Goal: Task Accomplishment & Management: Manage account settings

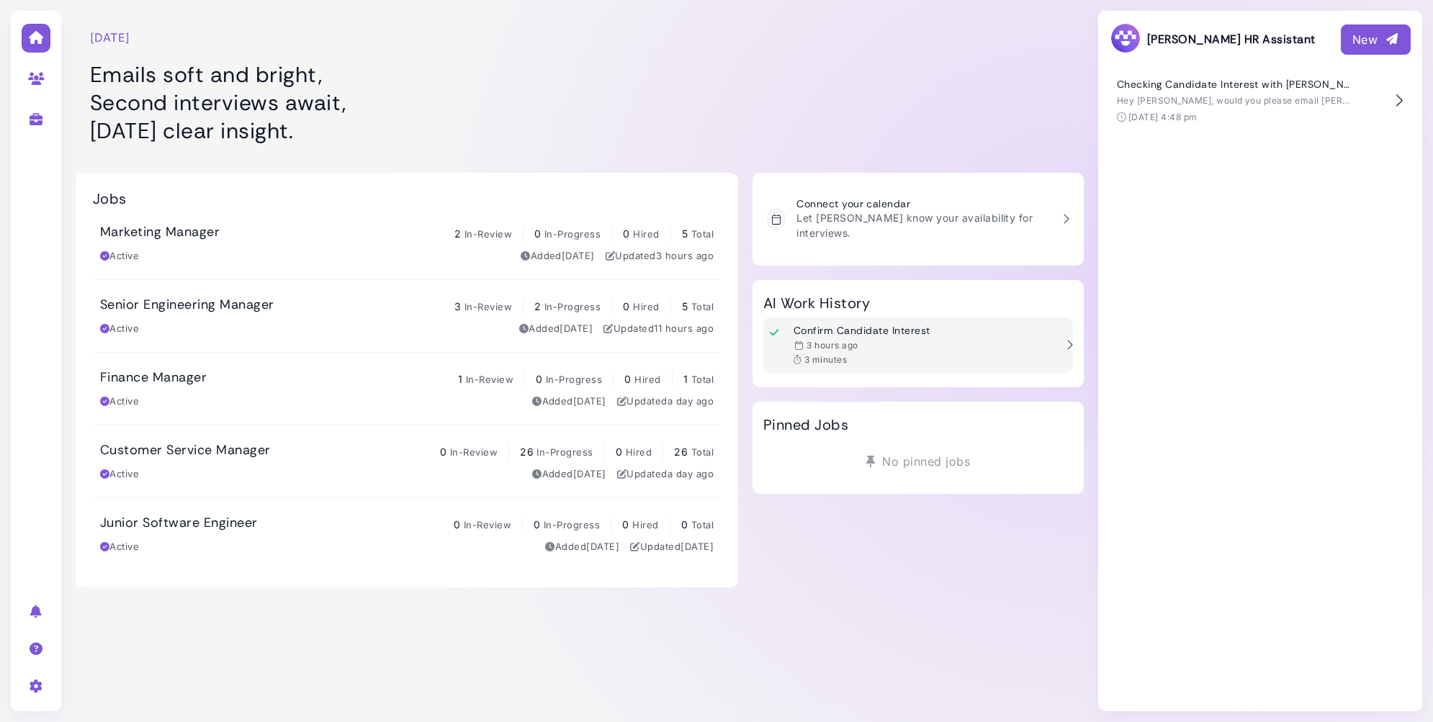
click at [991, 349] on div "Confirm Candidate Interest 3 hours ago 3 minutes" at bounding box center [909, 345] width 292 height 41
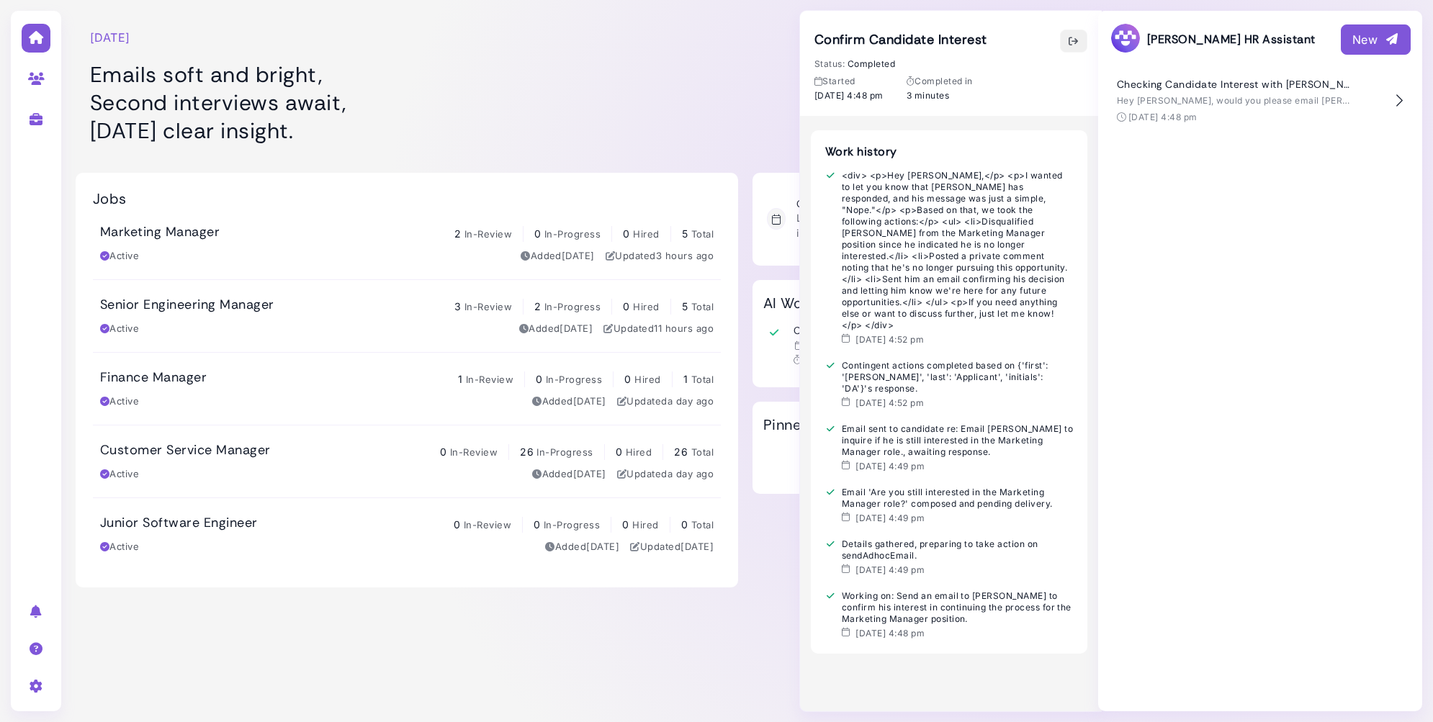
click at [1074, 40] on icon "button" at bounding box center [1074, 41] width 12 height 15
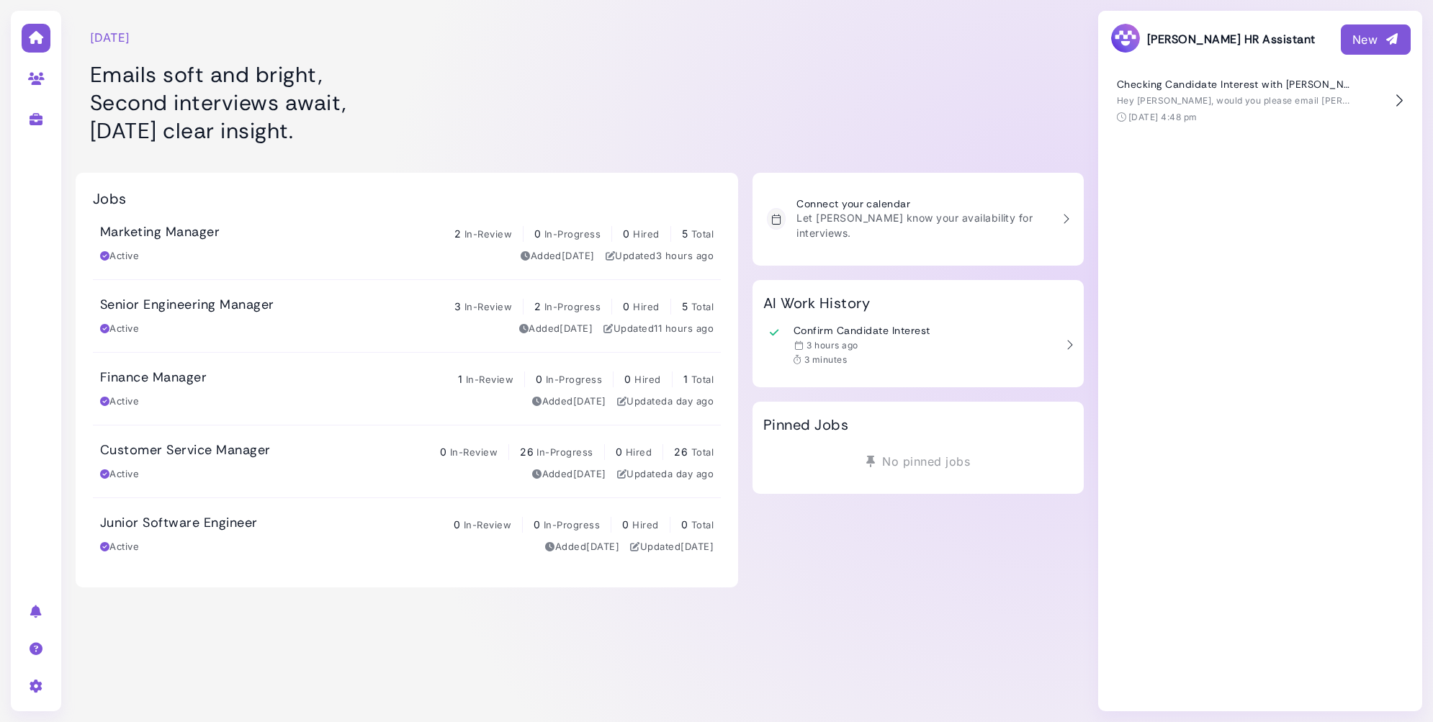
click at [1387, 37] on icon "button" at bounding box center [1392, 39] width 14 height 15
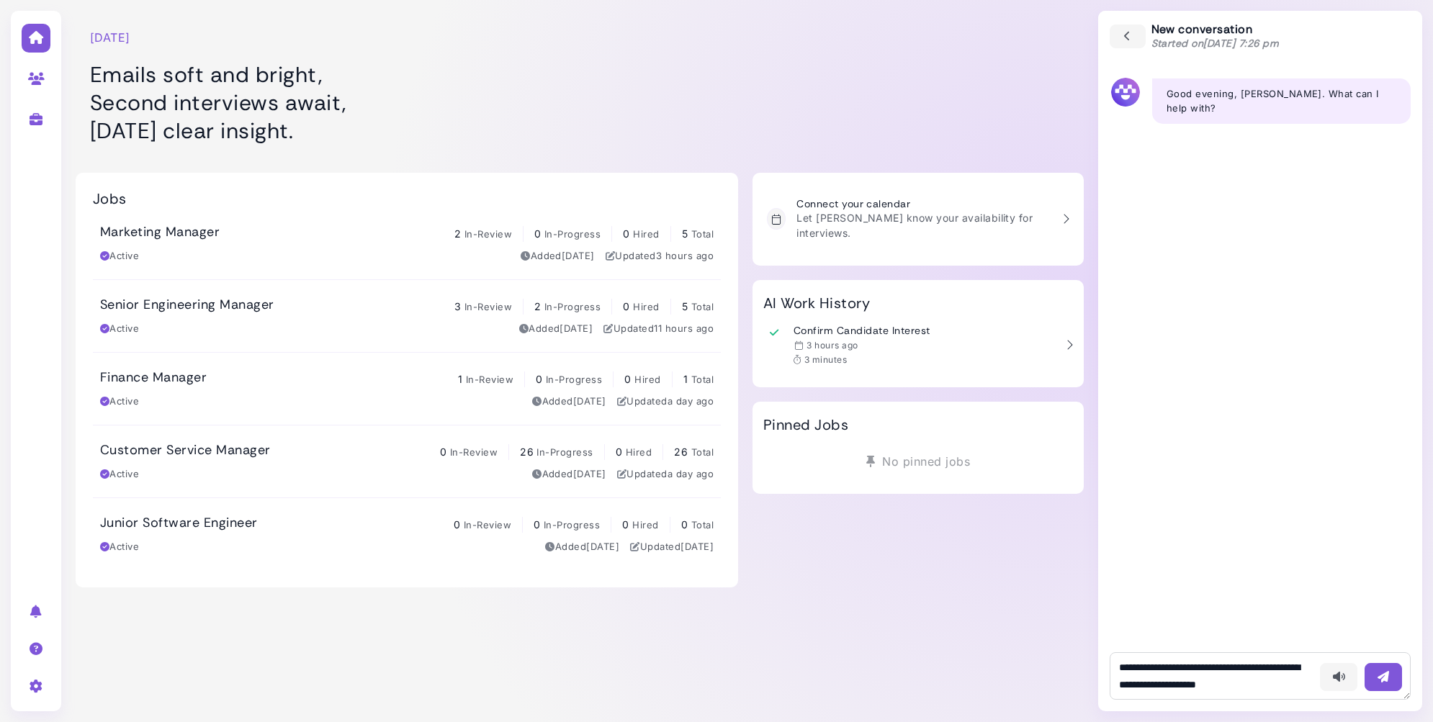
scroll to position [9, 0]
type textarea "**********"
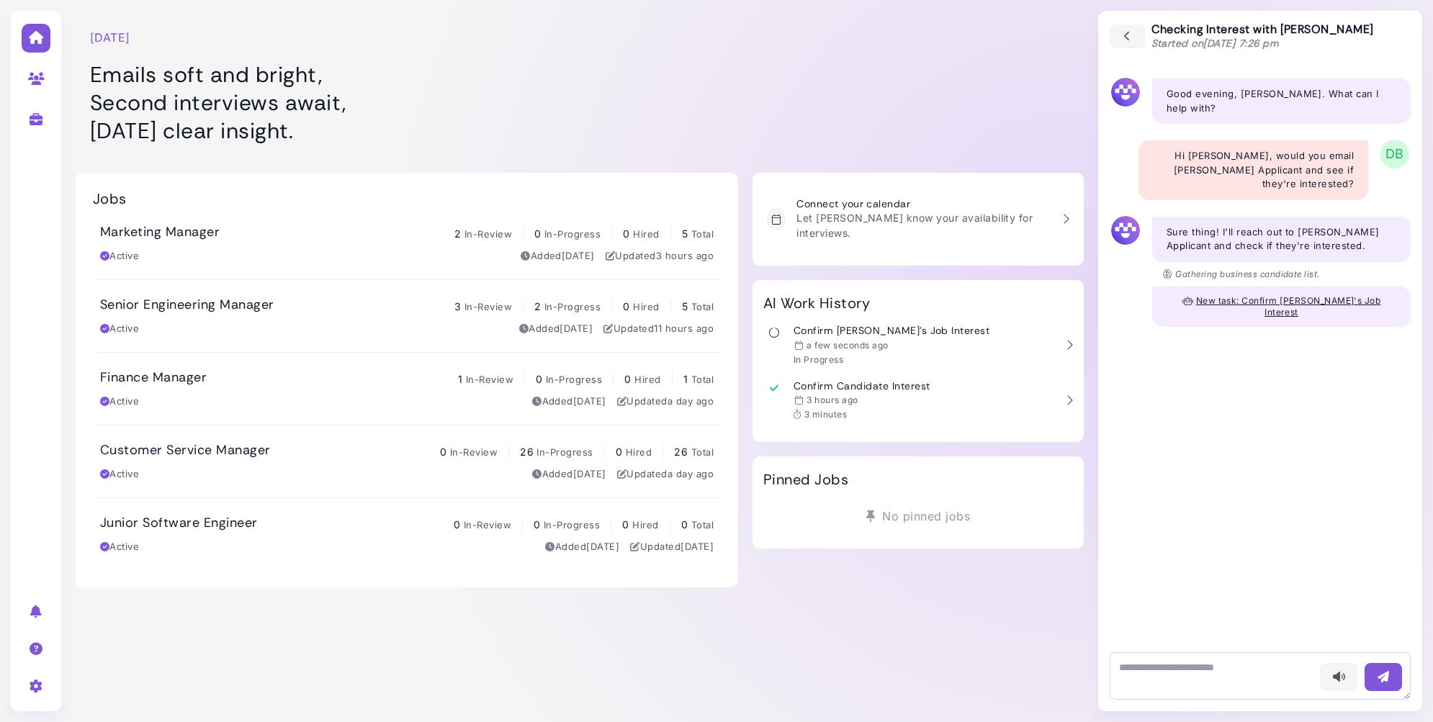
click at [1234, 295] on span "New task: Confirm Darren's Job Interest" at bounding box center [1288, 306] width 185 height 22
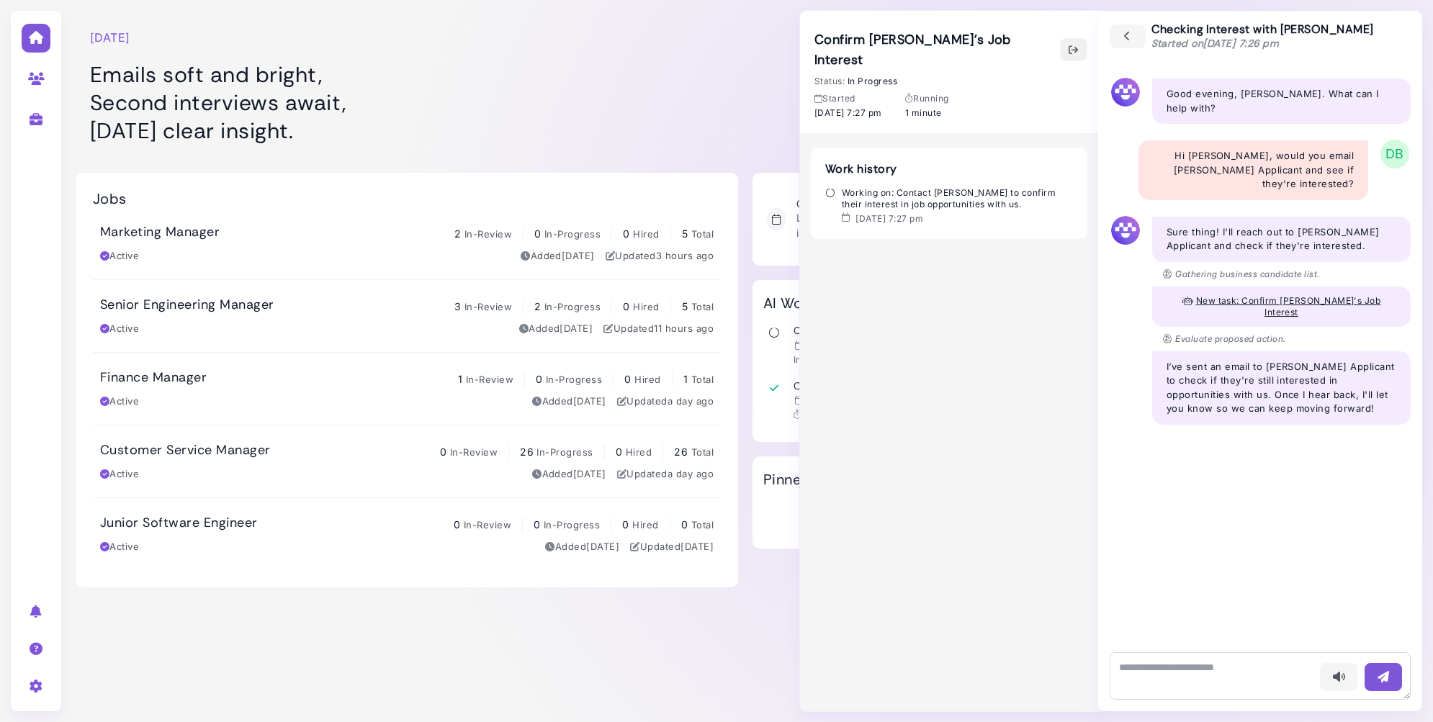
click at [1076, 42] on icon "button" at bounding box center [1074, 49] width 12 height 15
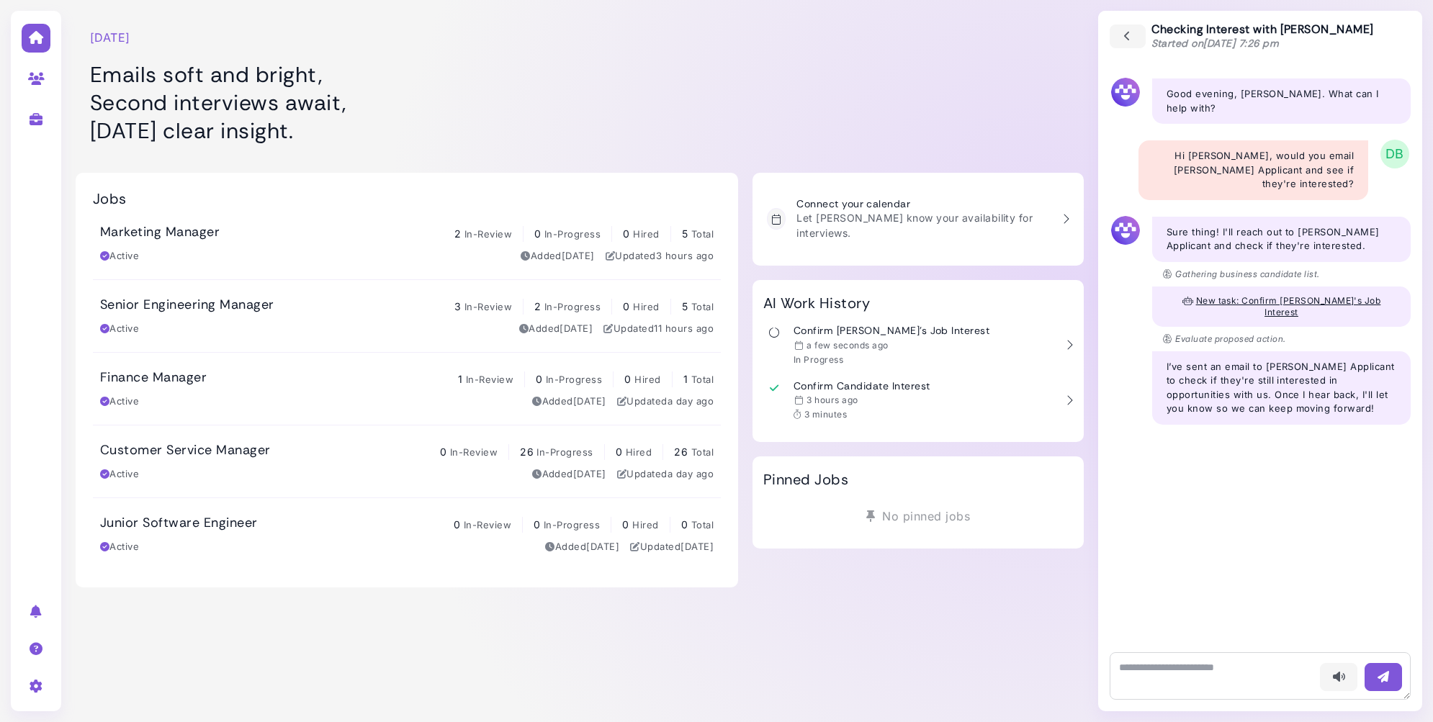
click at [597, 17] on div "Tuesday, September 02 Emails soft and bright, Second interviews await, Tuesday’…" at bounding box center [407, 79] width 663 height 144
click at [1258, 434] on div "Voice - 7:26 pm Good evening, Darren. What can I help with? Voice - 7:26 pm Hi …" at bounding box center [1260, 351] width 324 height 579
click at [1291, 488] on div "Voice - 7:26 pm Good evening, Darren. What can I help with? Voice - 7:26 pm Hi …" at bounding box center [1260, 351] width 324 height 579
click at [1188, 470] on div "Voice - 7:26 pm Good evening, Darren. What can I help with? Voice - 7:26 pm Hi …" at bounding box center [1260, 351] width 324 height 579
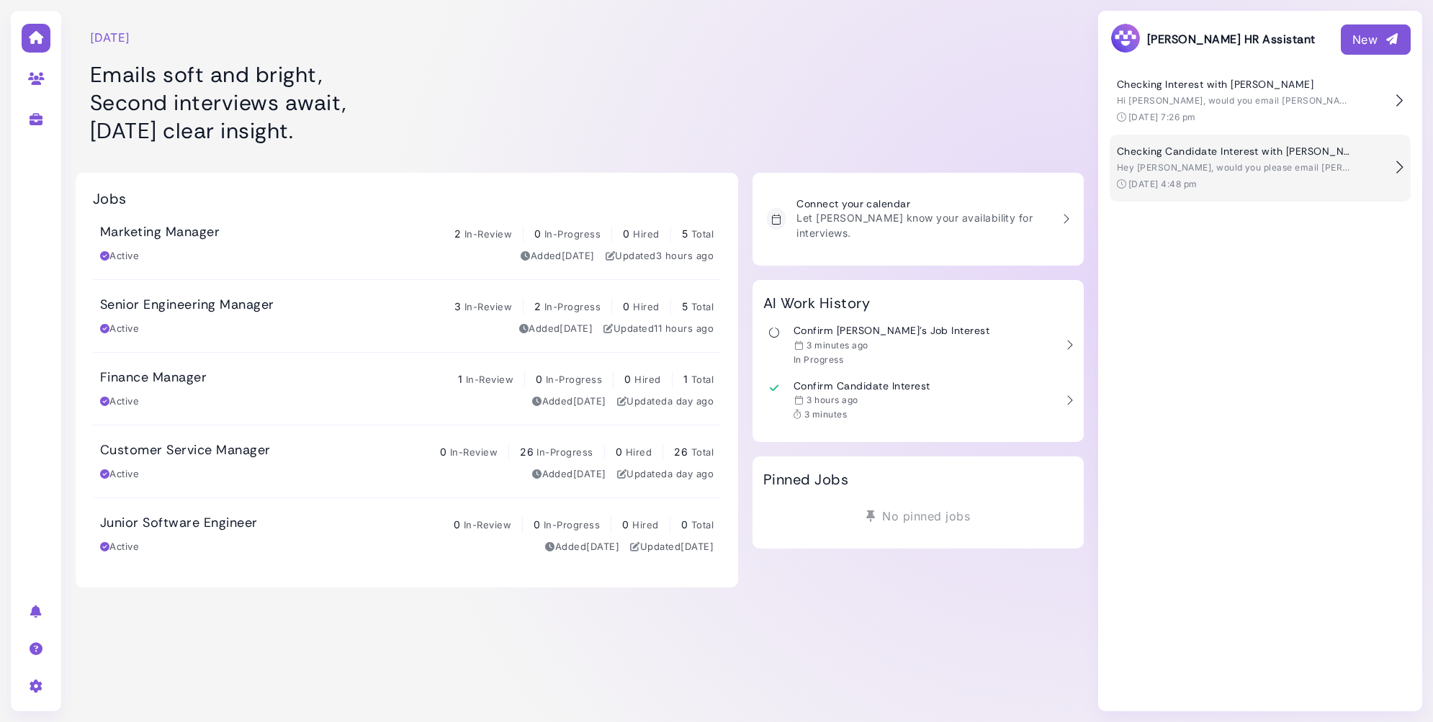
click at [1211, 155] on h4 "Checking Candidate Interest with [PERSON_NAME]" at bounding box center [1236, 151] width 238 height 12
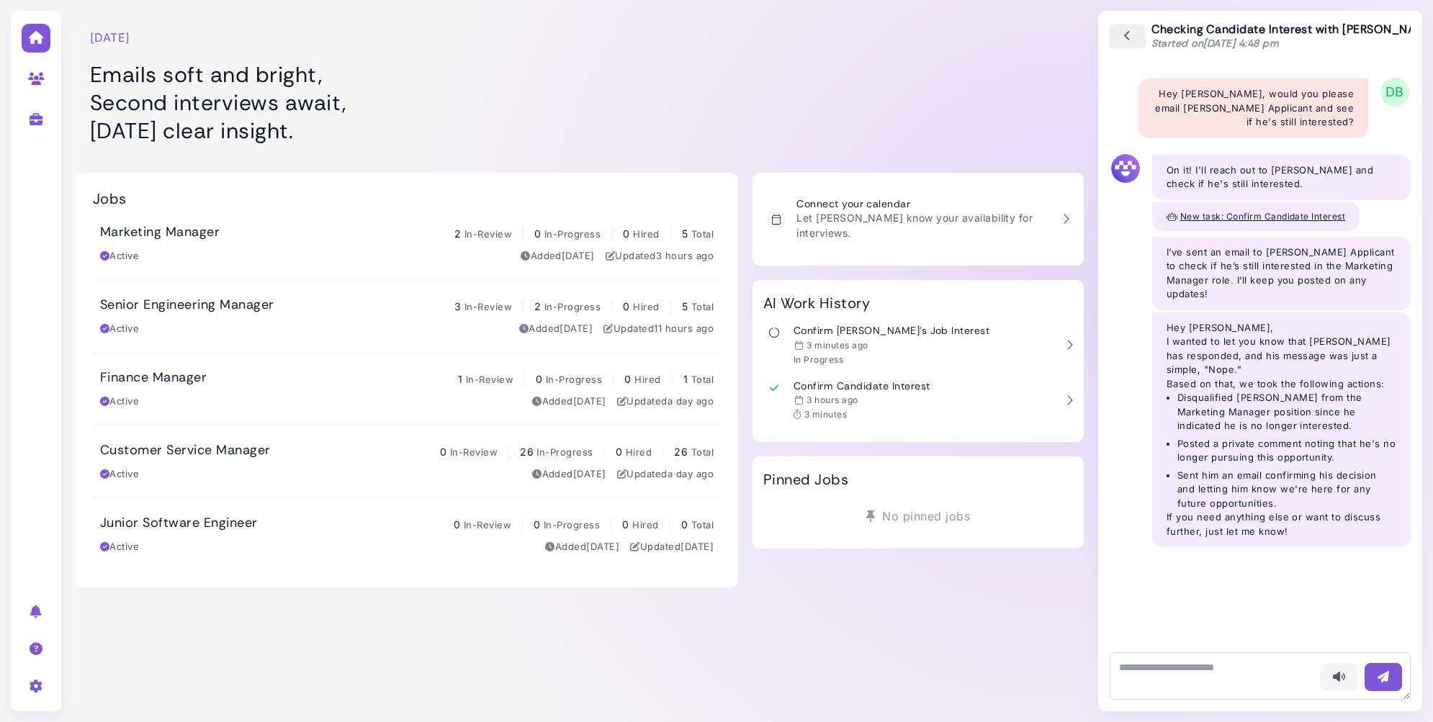
click at [1130, 36] on icon "button" at bounding box center [1127, 37] width 13 height 16
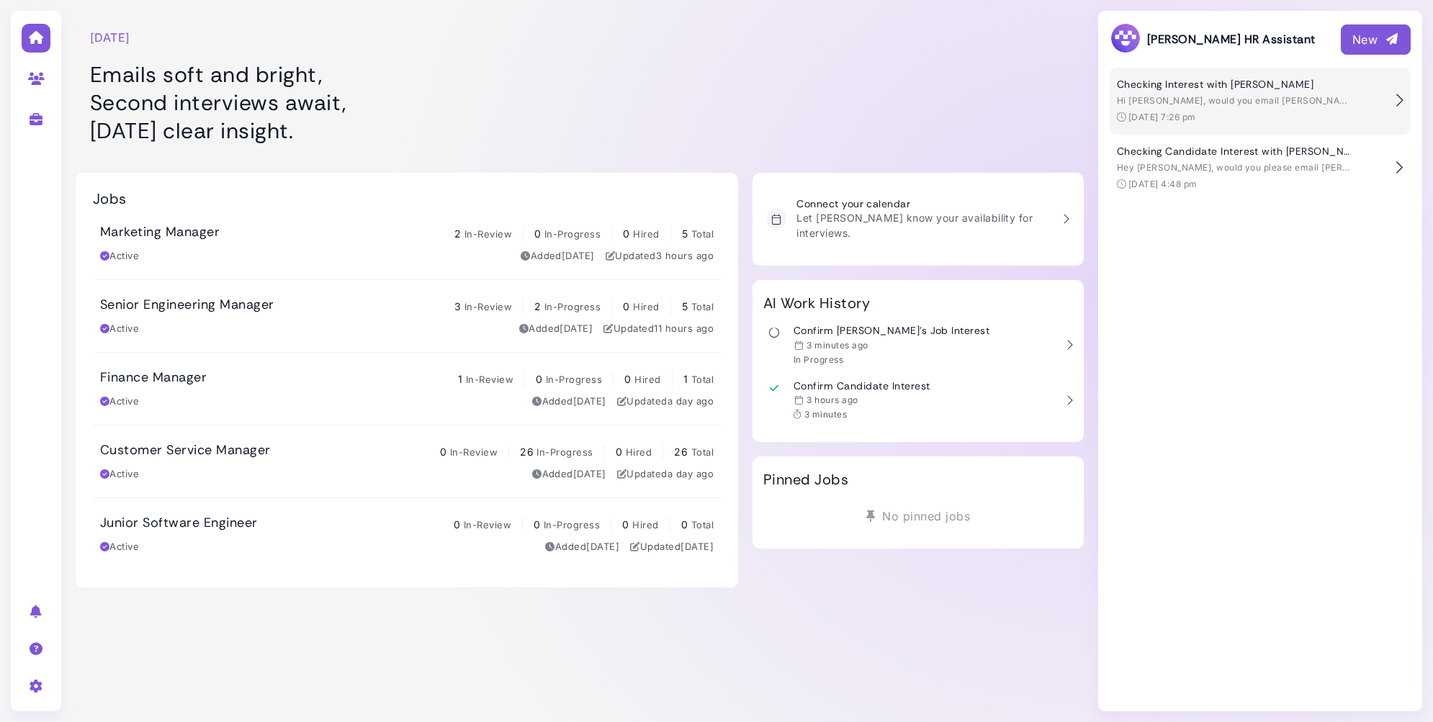
click at [1166, 104] on span "Hi [PERSON_NAME], would you email [PERSON_NAME] Applicant and see if they're in…" at bounding box center [1324, 100] width 414 height 11
click at [1187, 95] on span "Hi [PERSON_NAME], would you email [PERSON_NAME] Applicant and see if they're in…" at bounding box center [1324, 100] width 414 height 11
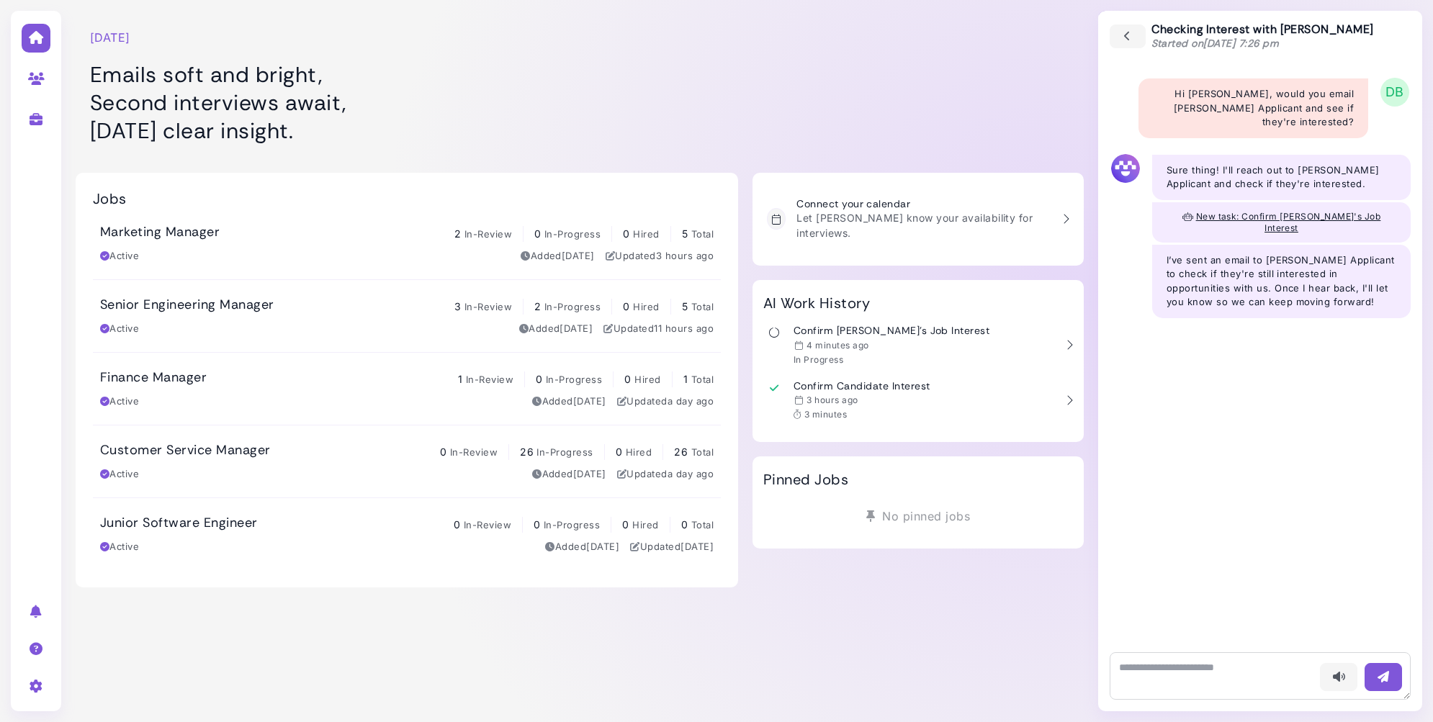
click at [1196, 211] on span "New task: Confirm [PERSON_NAME]'s Job Interest" at bounding box center [1288, 222] width 185 height 22
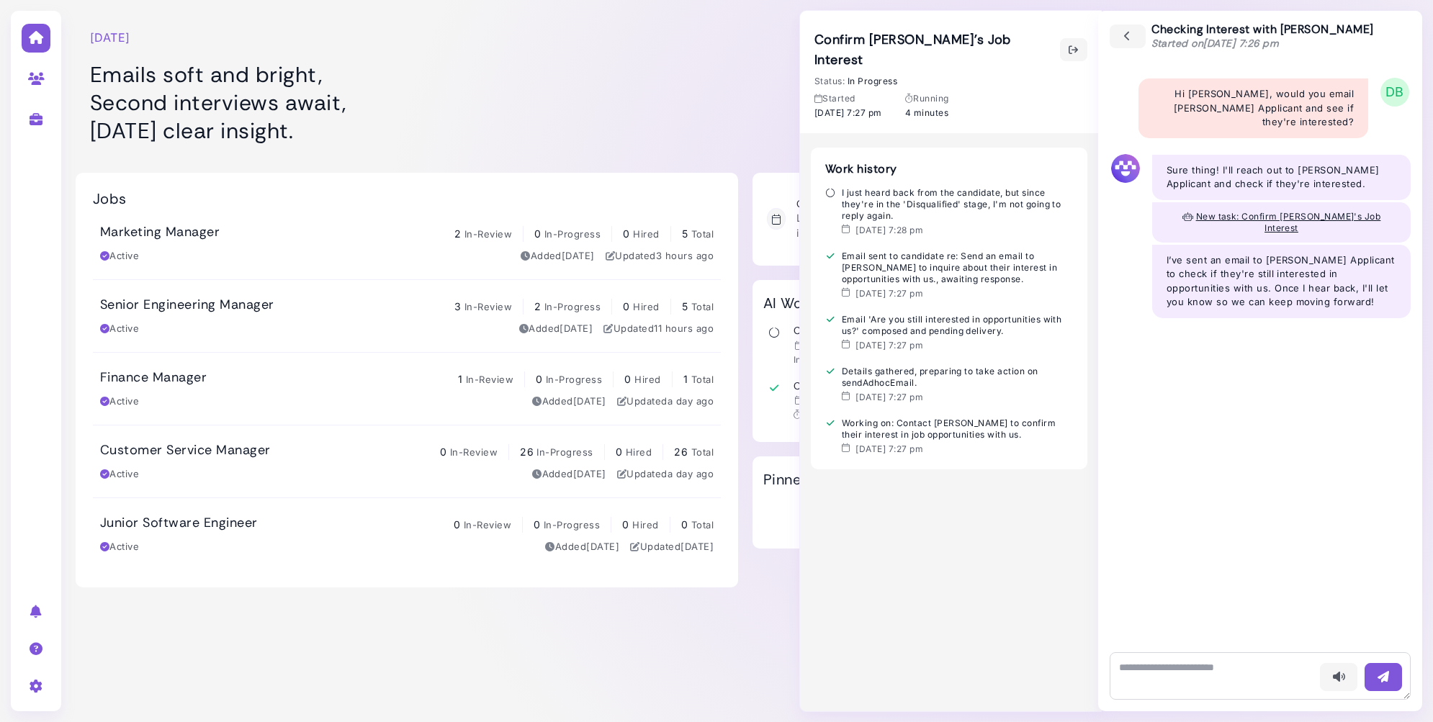
drag, startPoint x: 840, startPoint y: 176, endPoint x: 1018, endPoint y: 202, distance: 179.9
click at [1018, 202] on div "I just heard back from the candidate, but since they're in the 'Disqualified' s…" at bounding box center [949, 204] width 248 height 35
drag, startPoint x: 913, startPoint y: 194, endPoint x: 849, endPoint y: 176, distance: 65.9
click at [845, 187] on div "I just heard back from the candidate, but since they're in the 'Disqualified' s…" at bounding box center [949, 204] width 248 height 35
click at [895, 195] on div "I just heard back from the candidate, but since they're in the 'Disqualified' s…" at bounding box center [949, 204] width 248 height 35
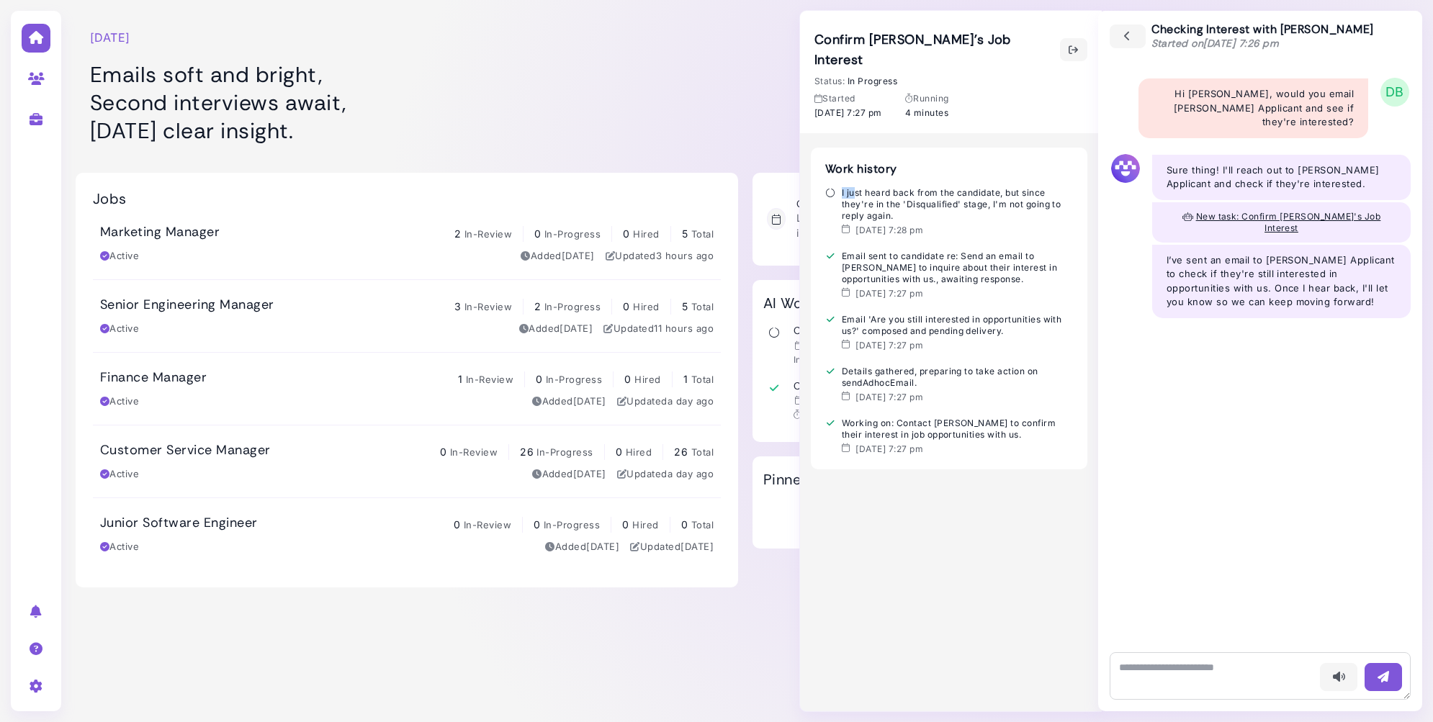
drag, startPoint x: 895, startPoint y: 195, endPoint x: 858, endPoint y: 176, distance: 41.2
click at [855, 187] on div "I just heard back from the candidate, but since they're in the 'Disqualified' s…" at bounding box center [949, 204] width 248 height 35
click at [892, 195] on div "I just heard back from the candidate, but since they're in the 'Disqualified' s…" at bounding box center [949, 204] width 248 height 35
copy div "I just heard back from the candidate, but since they're in the 'Disqualified' s…"
click at [933, 225] on div "Sep 2, 7:28 pm" at bounding box center [957, 231] width 231 height 12
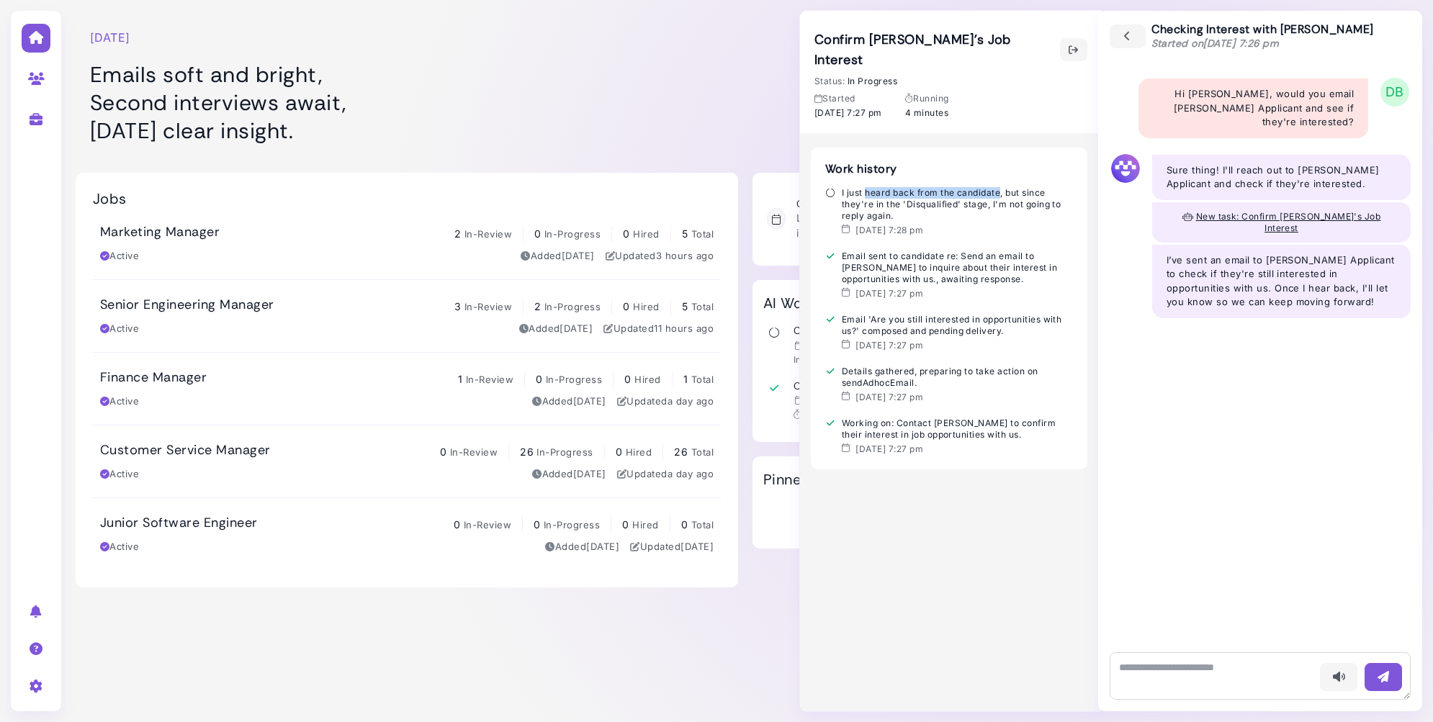
drag, startPoint x: 866, startPoint y: 175, endPoint x: 1000, endPoint y: 176, distance: 133.2
click at [1000, 187] on div "I just heard back from the candidate, but since they're in the 'Disqualified' s…" at bounding box center [949, 204] width 248 height 35
copy div "heard back from the candidate"
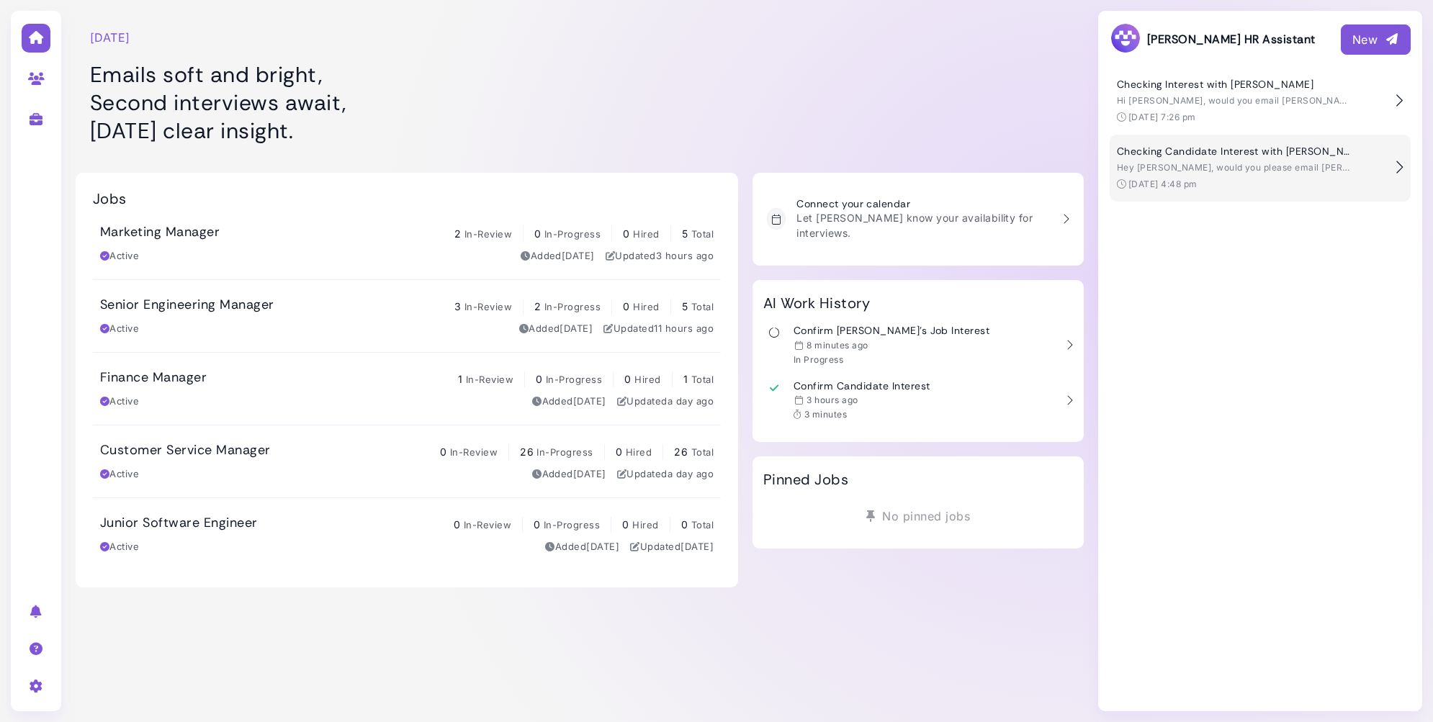
click at [1195, 171] on span "Hey [PERSON_NAME], would you please email [PERSON_NAME] Applicant and see if he…" at bounding box center [1346, 167] width 459 height 11
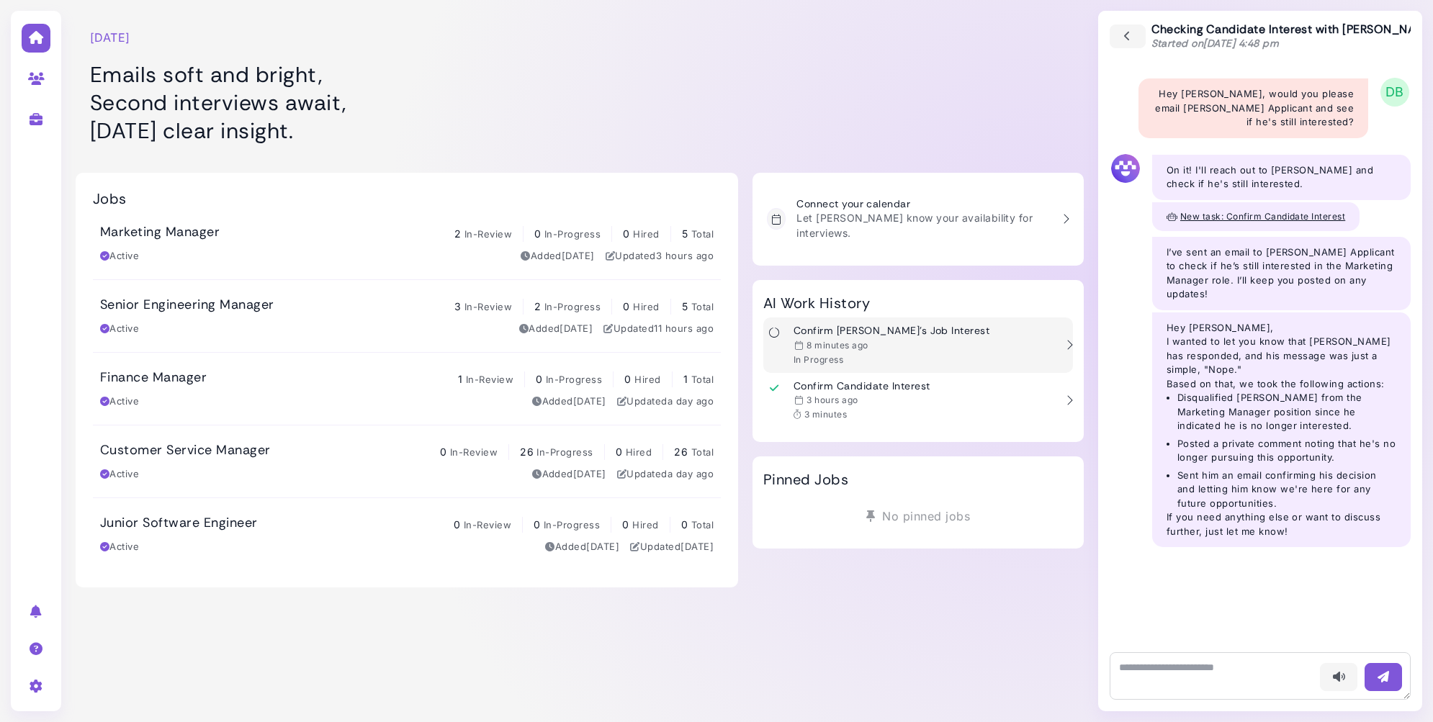
click at [913, 340] on div "8 minutes ago" at bounding box center [892, 346] width 196 height 12
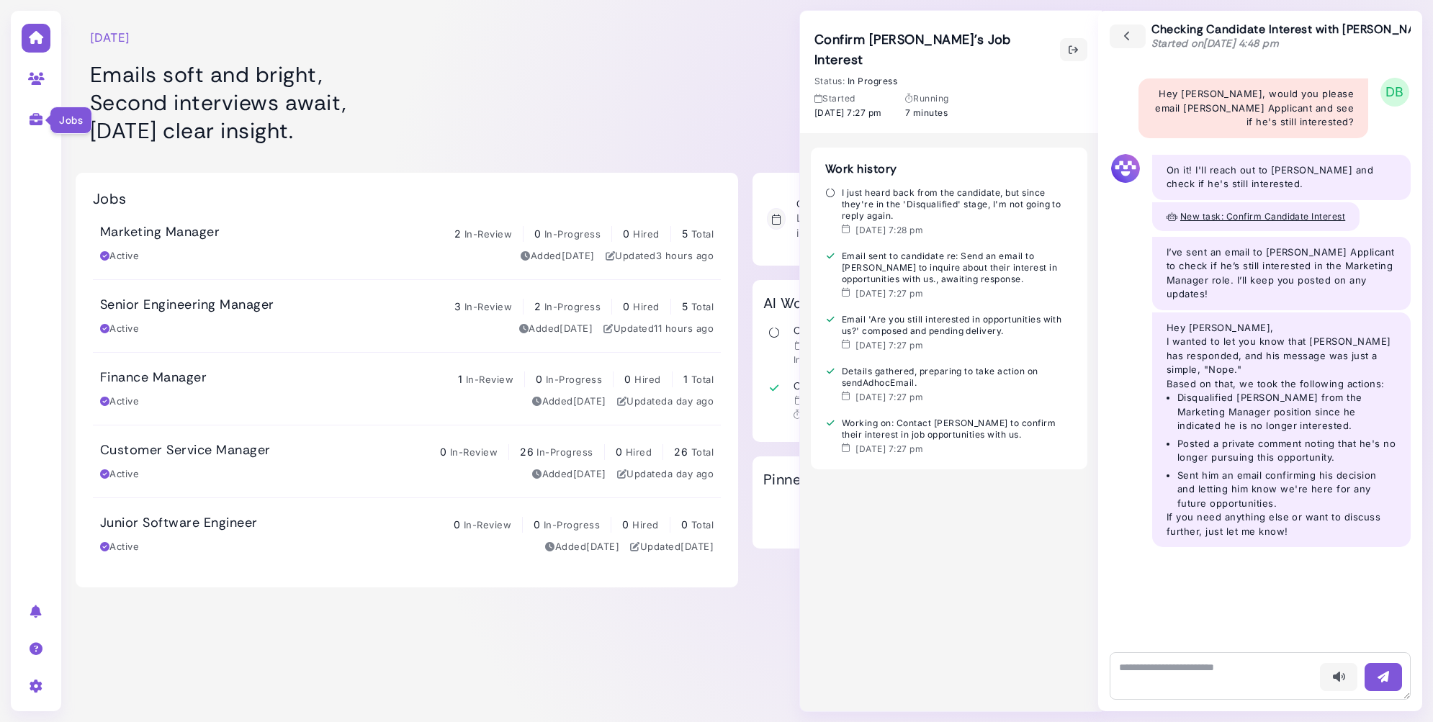
click at [35, 115] on icon at bounding box center [36, 119] width 17 height 13
select select "**********"
select select "**"
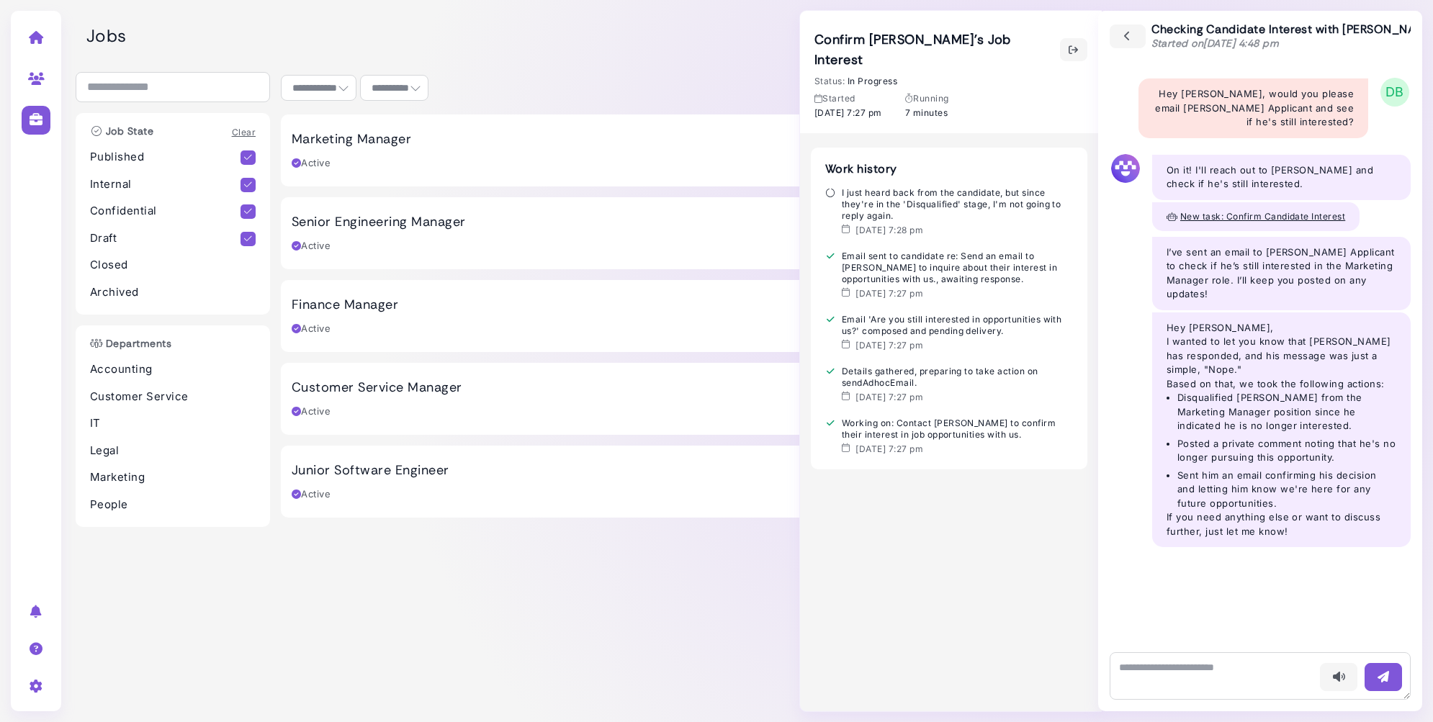
click at [308, 159] on div "Active" at bounding box center [311, 163] width 39 height 14
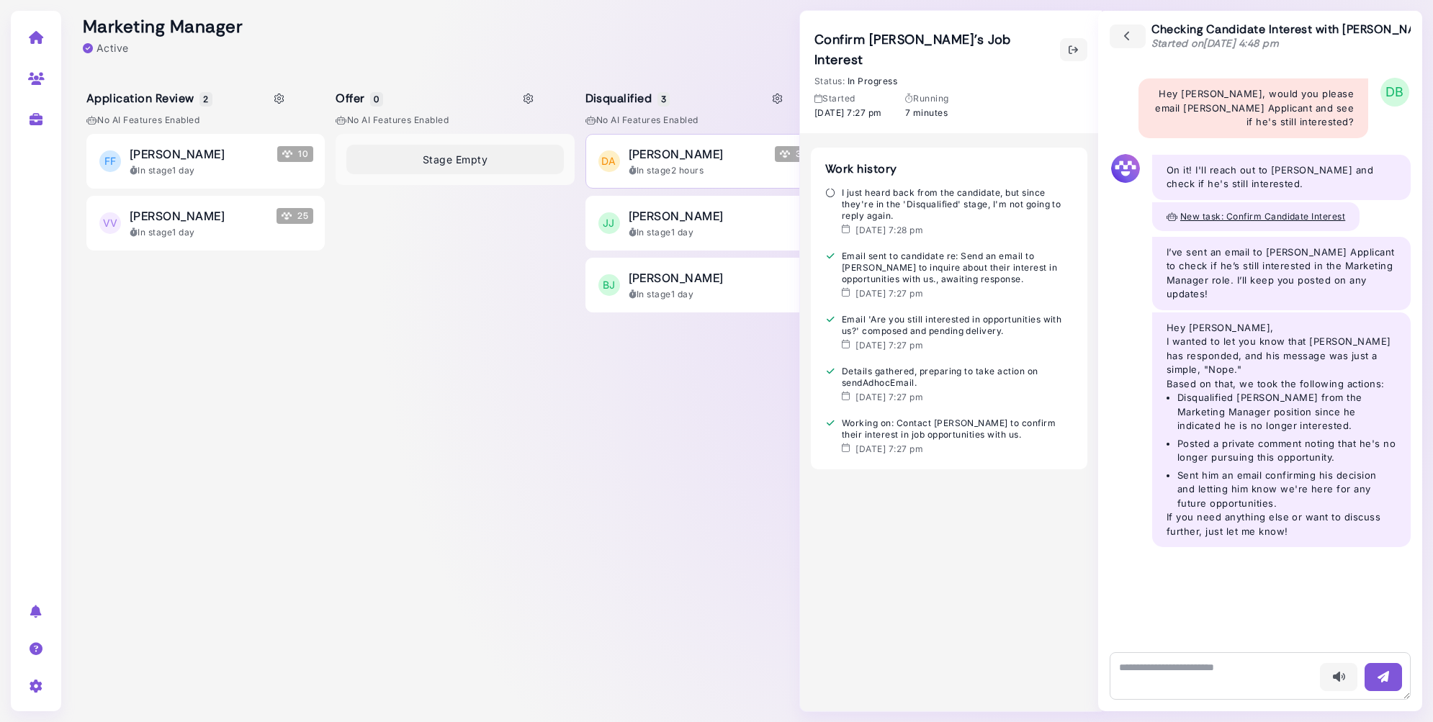
click at [740, 162] on div "[PERSON_NAME] Applicant 30" at bounding box center [721, 153] width 184 height 17
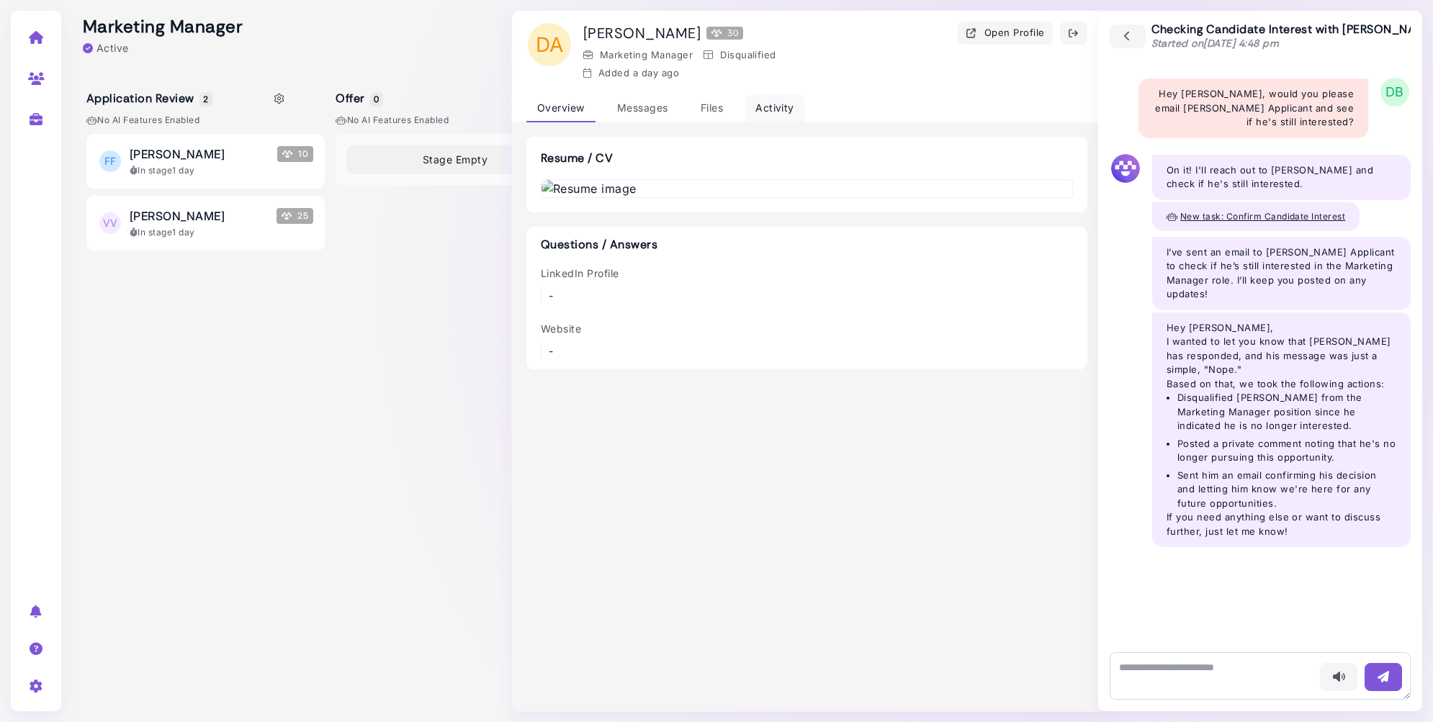
click at [767, 107] on div "Activity" at bounding box center [775, 108] width 60 height 28
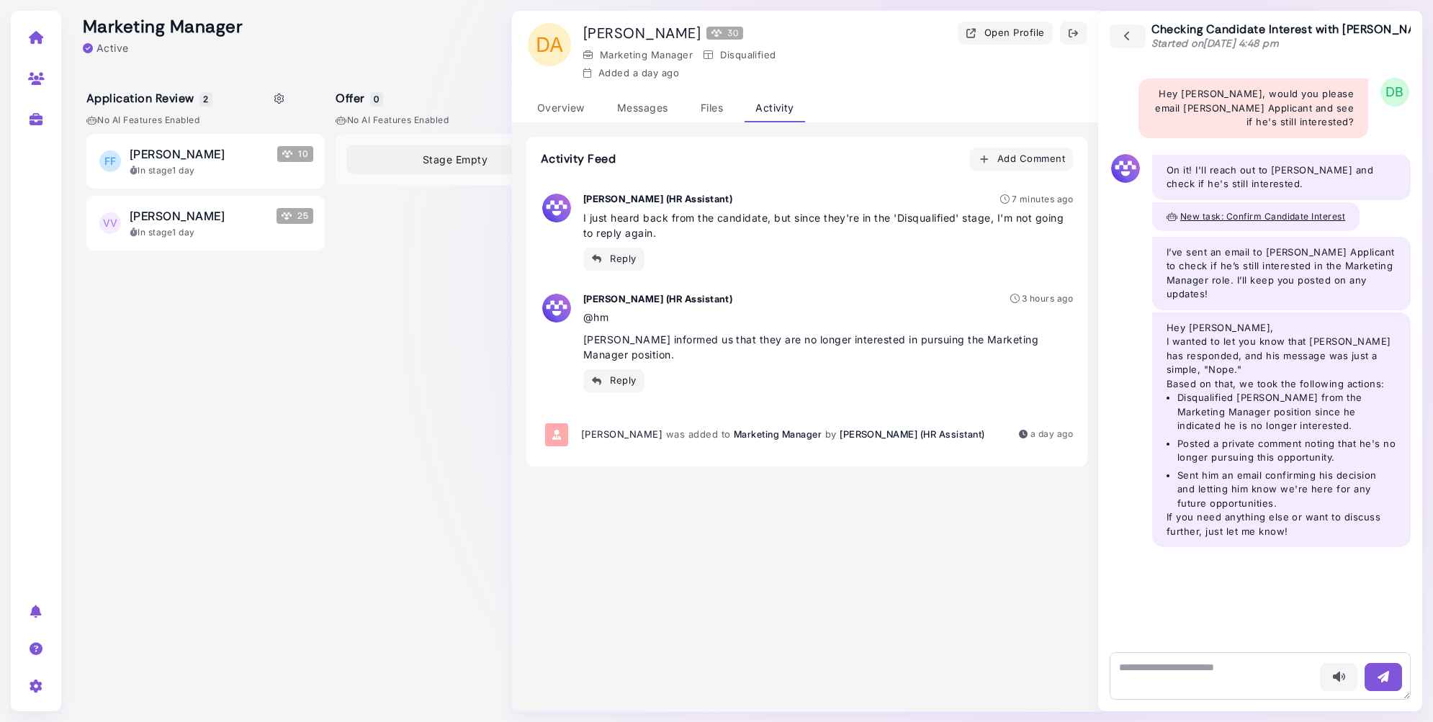
click at [432, 212] on div "Stage Empty" at bounding box center [455, 417] width 238 height 567
click at [35, 37] on icon at bounding box center [36, 37] width 17 height 13
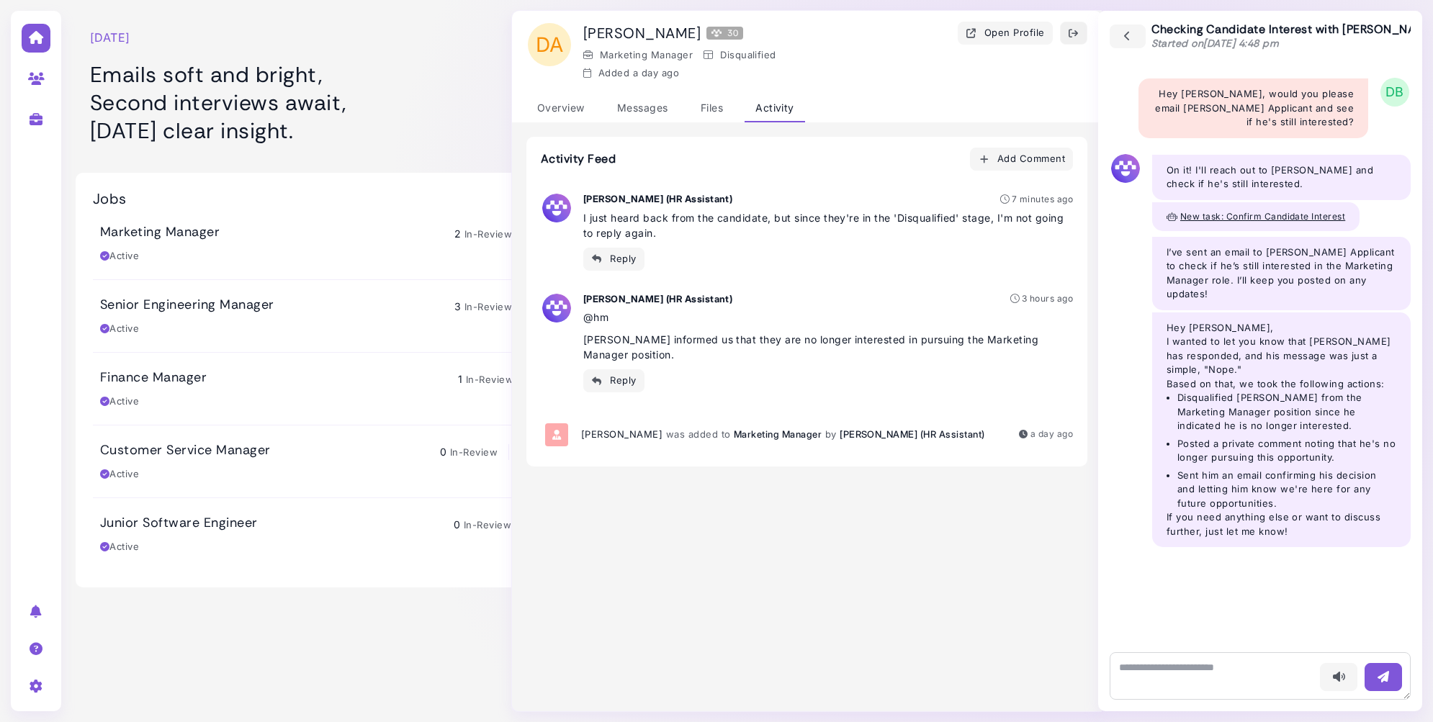
click at [1075, 24] on button "button" at bounding box center [1073, 33] width 27 height 23
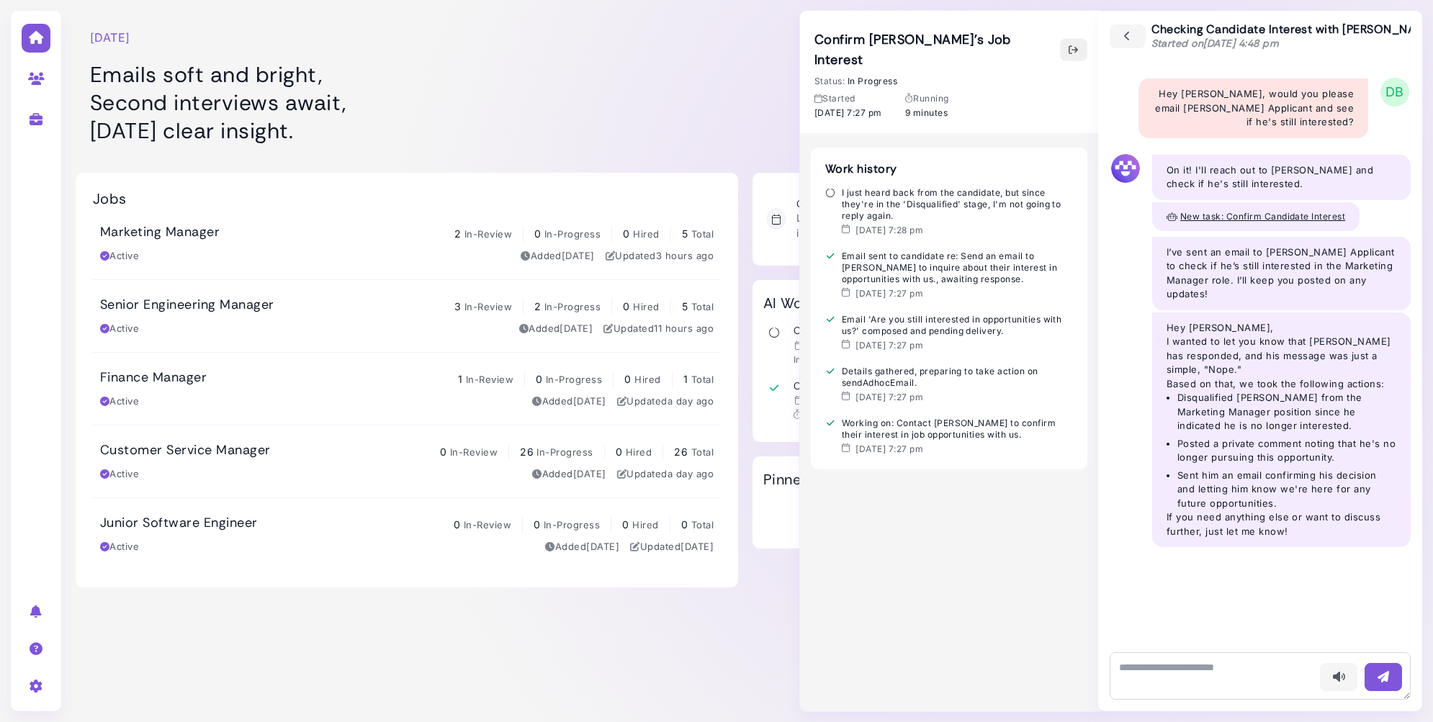
click at [1079, 48] on icon "button" at bounding box center [1074, 49] width 12 height 15
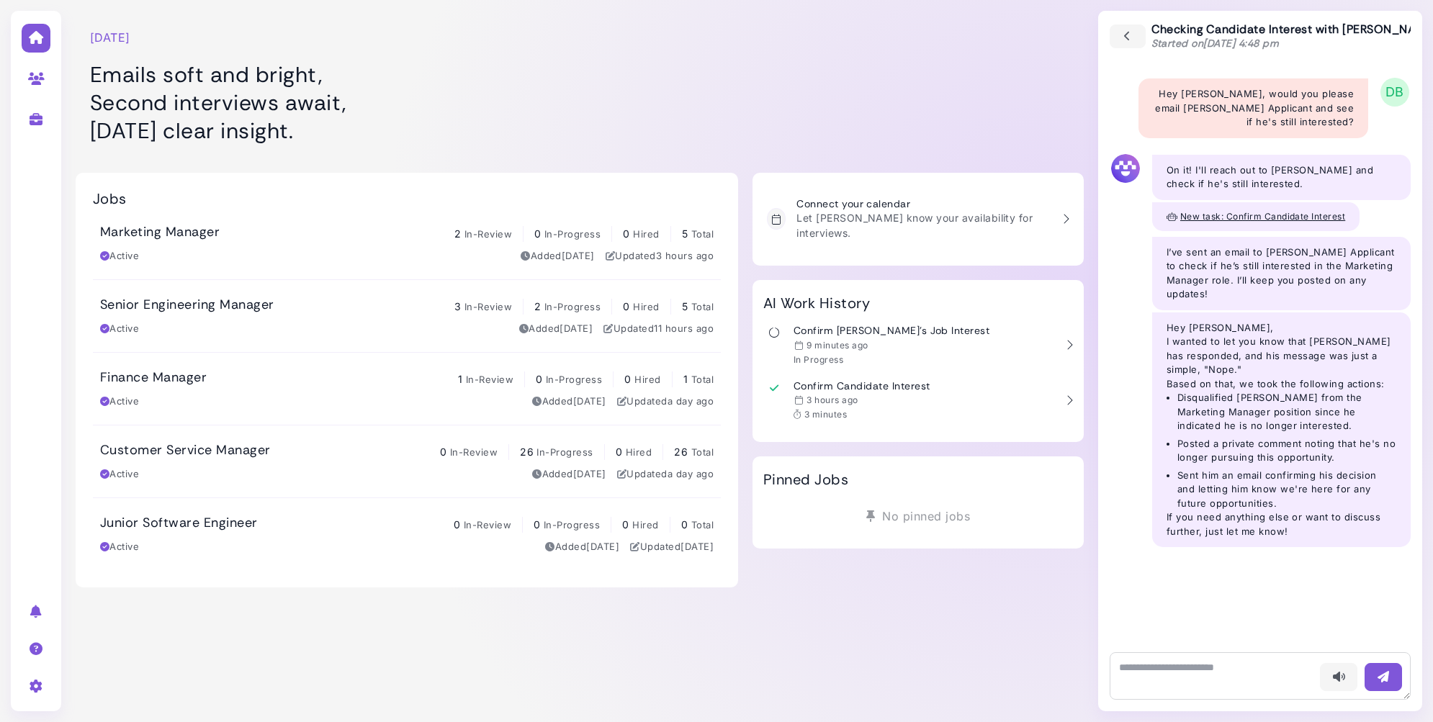
click at [315, 238] on div "Marketing Manager 2 In-Review 0 In-Progress 0 Hired 5 Total" at bounding box center [407, 233] width 614 height 18
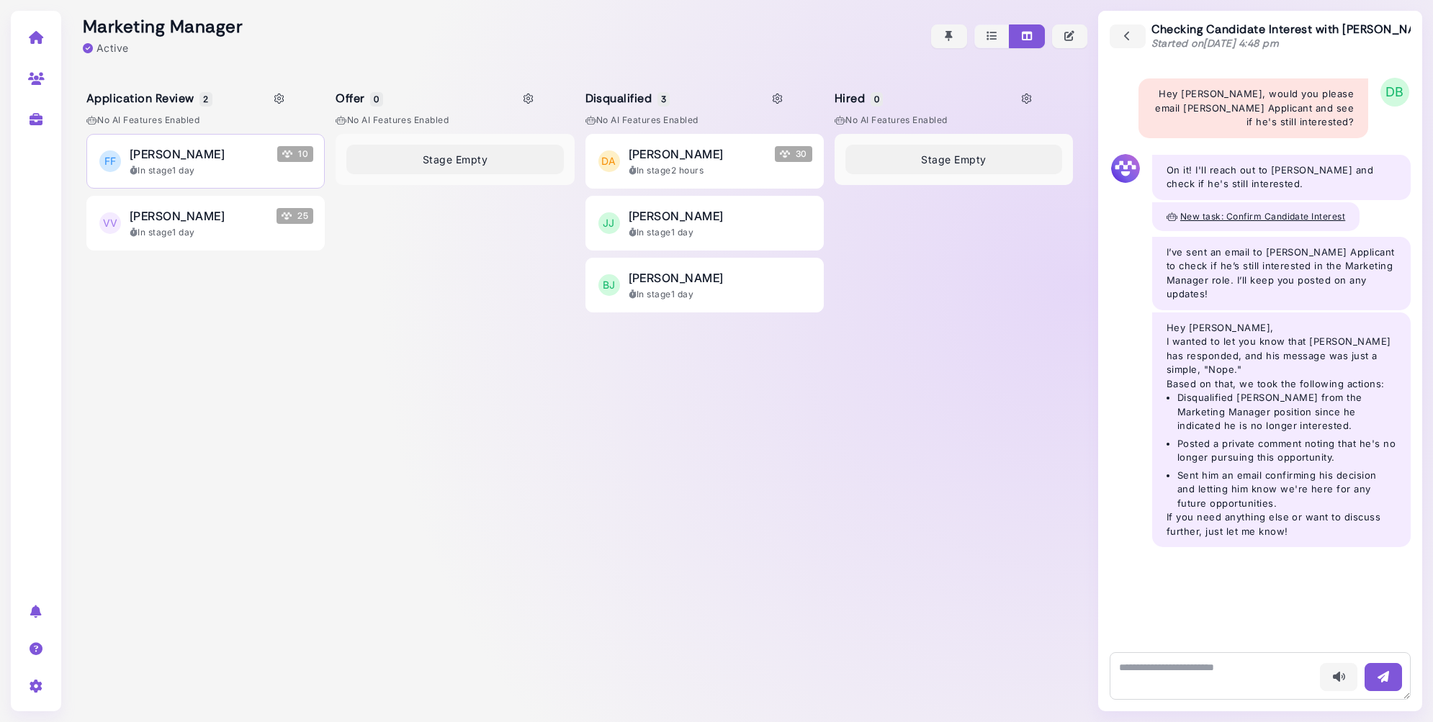
click at [264, 162] on div "[PERSON_NAME] 10" at bounding box center [222, 153] width 184 height 17
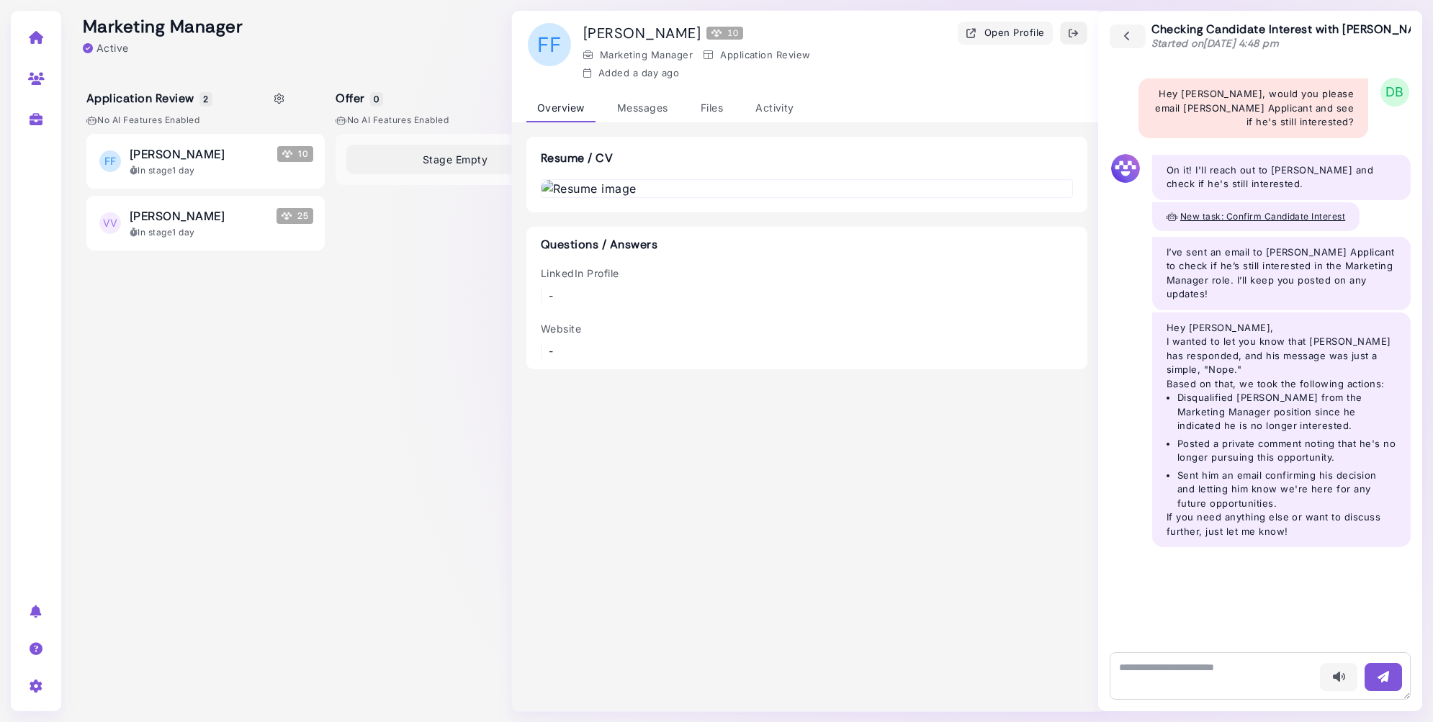
click at [1079, 29] on button "button" at bounding box center [1073, 33] width 27 height 23
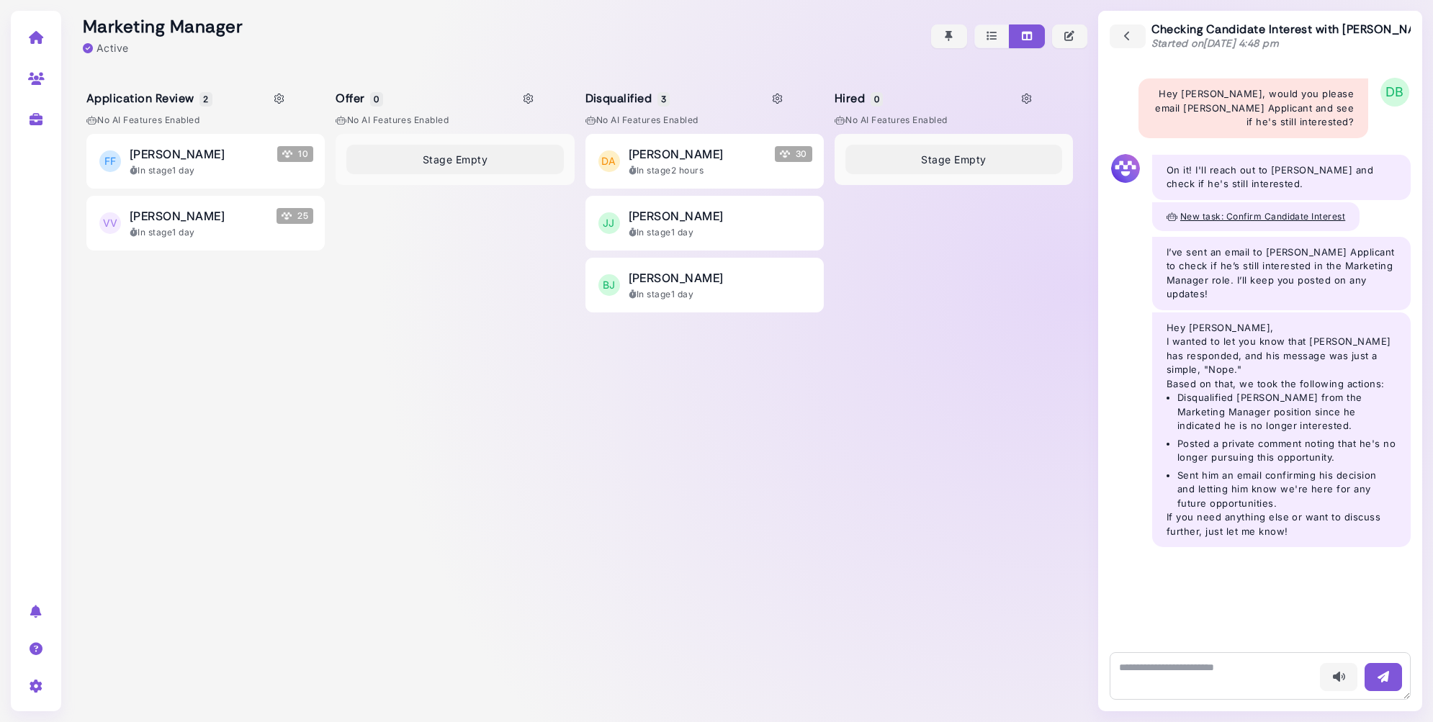
click at [37, 129] on link at bounding box center [36, 118] width 45 height 37
select select "**********"
select select "**"
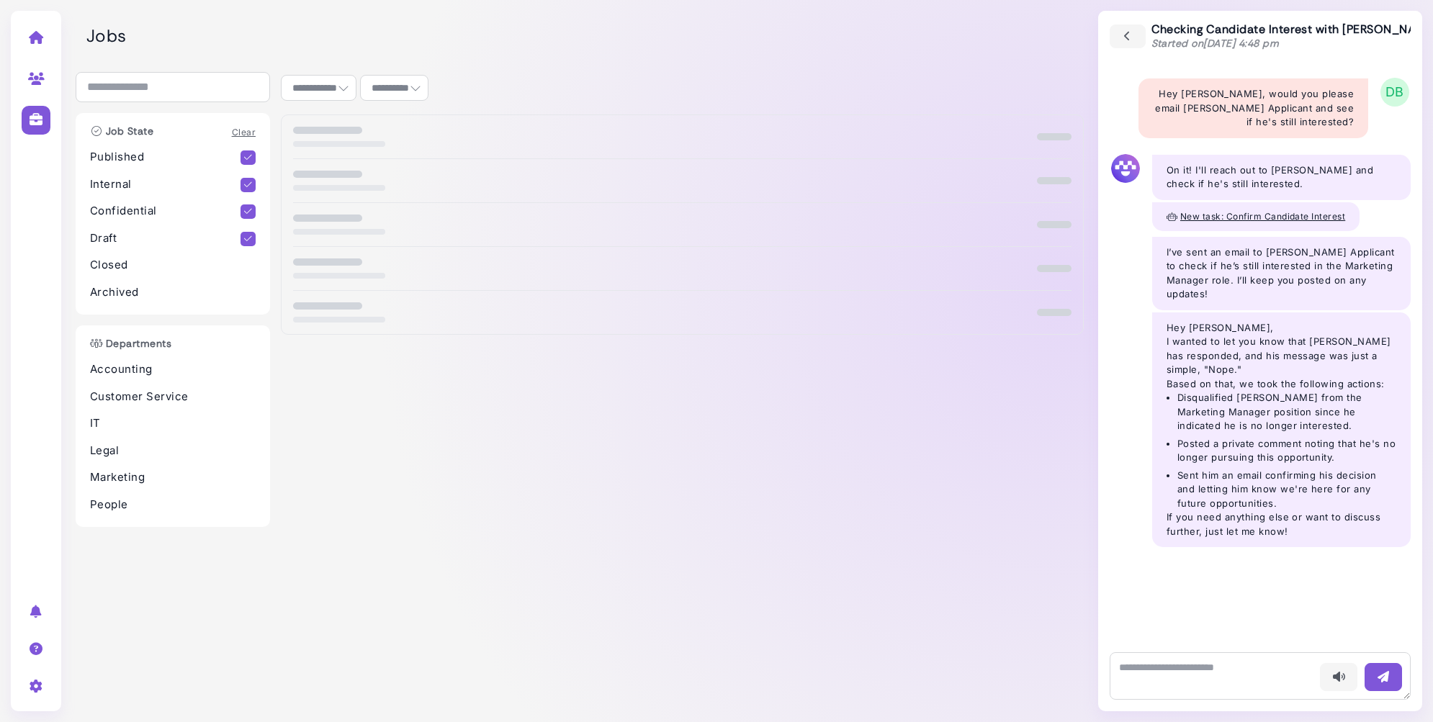
click at [39, 107] on link at bounding box center [36, 118] width 45 height 37
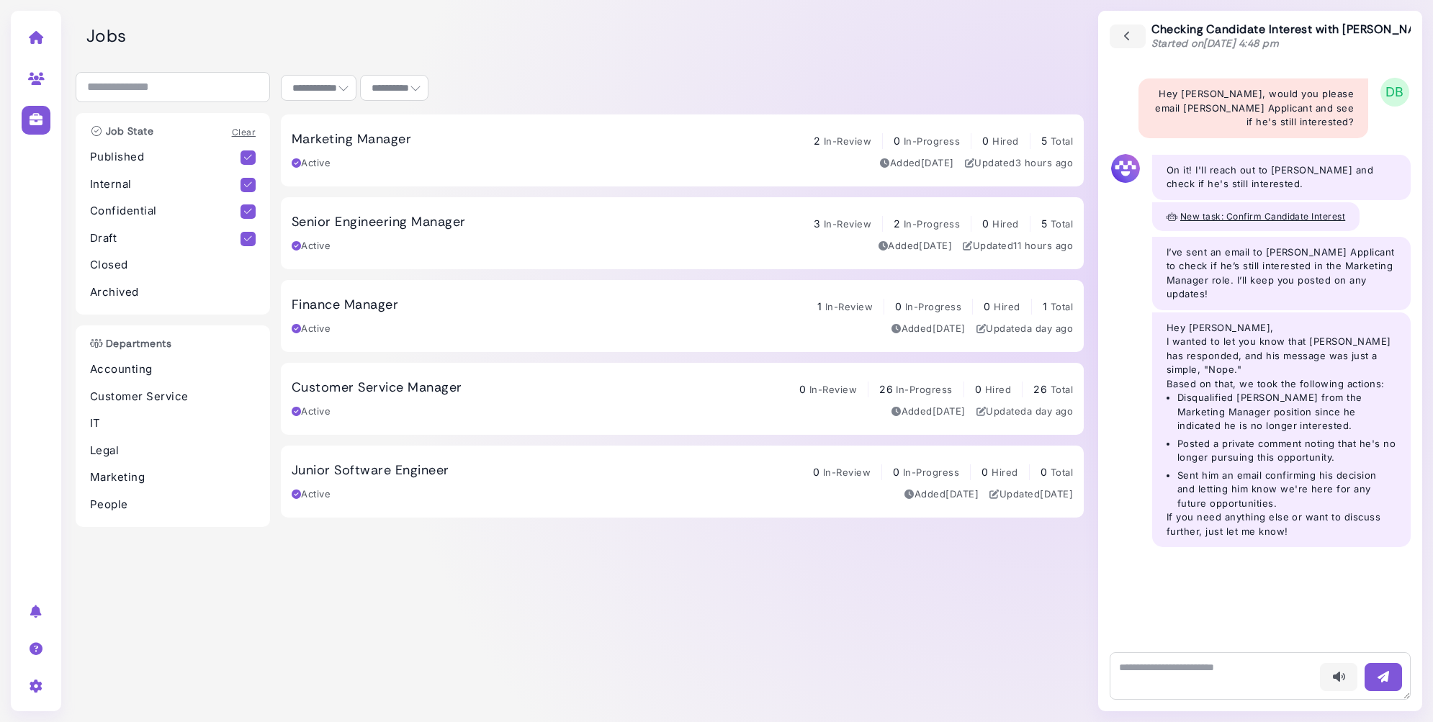
click at [447, 297] on div "Finance Manager 1 In-Review 0 In-Progress 0 Hired 1 Total" at bounding box center [682, 306] width 781 height 18
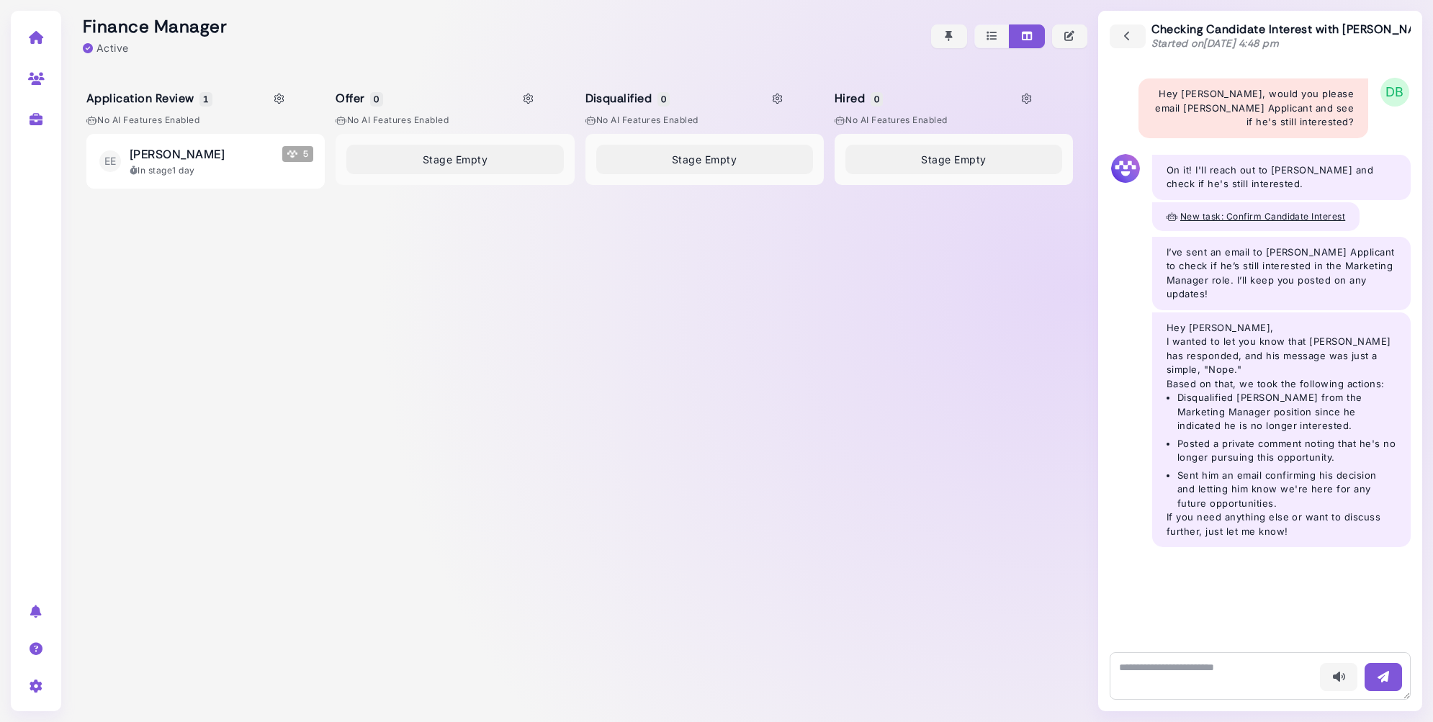
click at [42, 36] on icon at bounding box center [36, 37] width 17 height 13
